Goal: Task Accomplishment & Management: Use online tool/utility

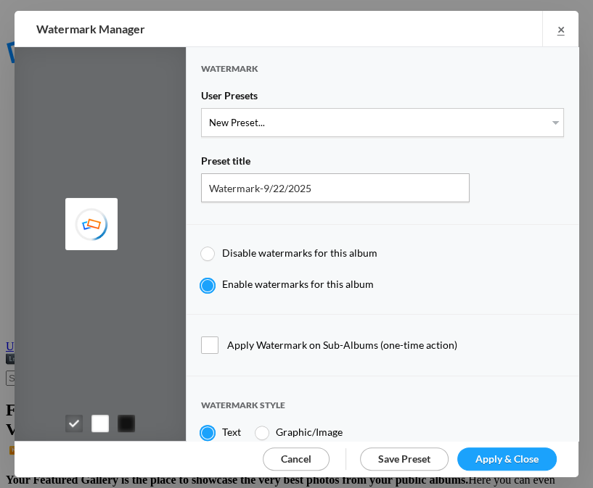
type input "Cheryl Pursell"
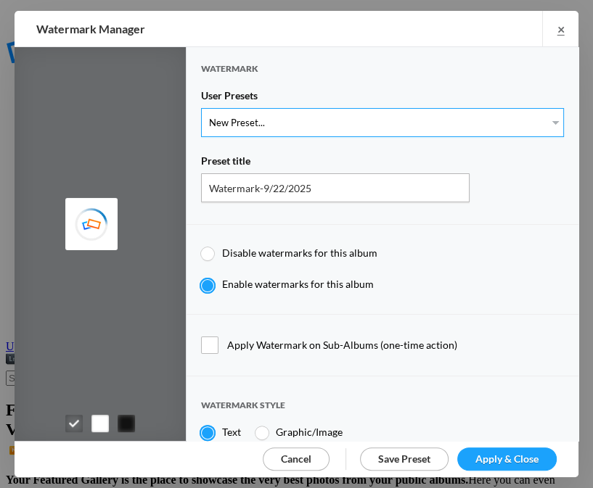
click at [546, 122] on select "New Preset..." at bounding box center [382, 122] width 363 height 29
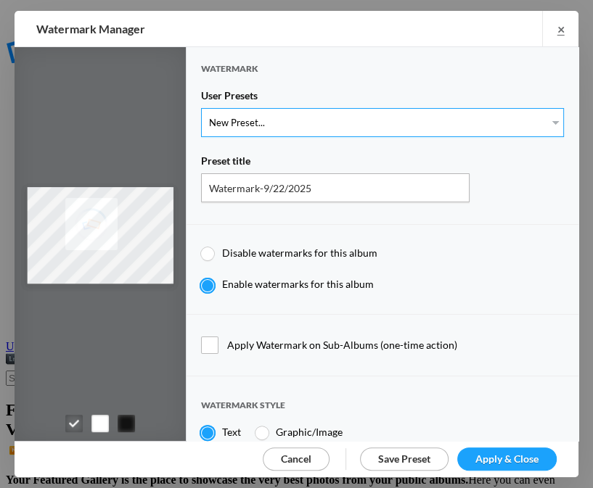
select select "1: Object"
click at [201, 108] on select "New Preset... WhiteCPwatermark BlackCPwatermark capBLACK CAPWHITE GIFWHITE GIFB…" at bounding box center [382, 122] width 363 height 29
type input "WhiteCPwatermark"
radio input "false"
radio input "true"
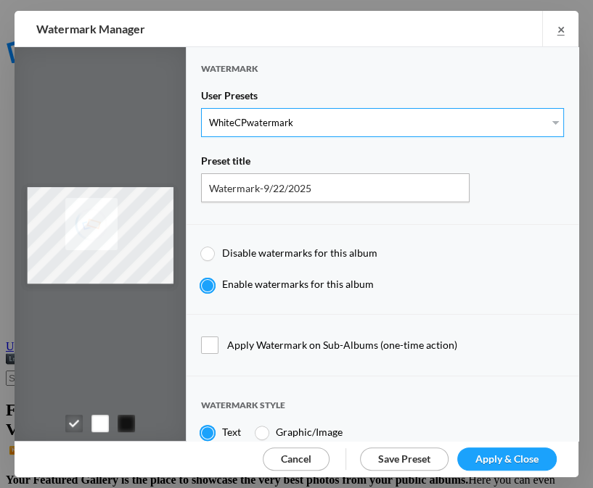
type input "41"
radio input "true"
radio input "false"
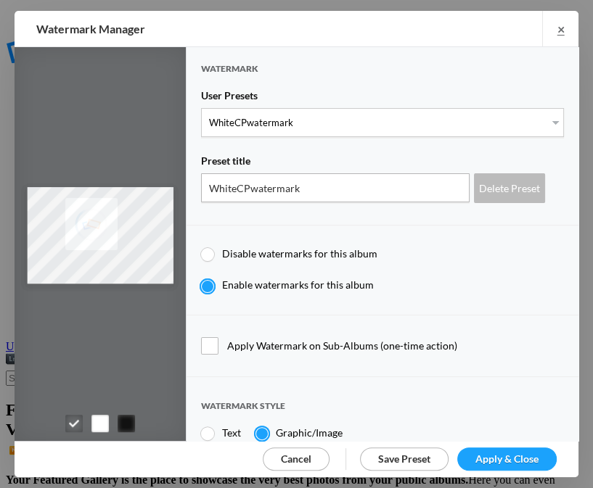
click at [517, 457] on span "Apply & Close" at bounding box center [506, 459] width 63 height 12
